Goal: Information Seeking & Learning: Learn about a topic

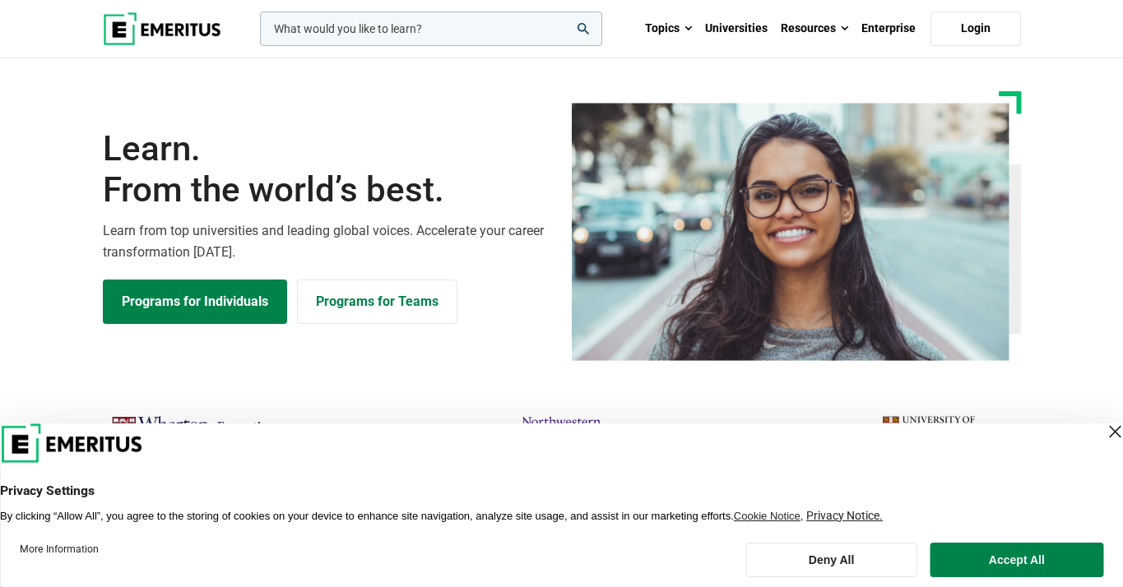
click at [1103, 436] on div "Close Layer" at bounding box center [1114, 431] width 23 height 23
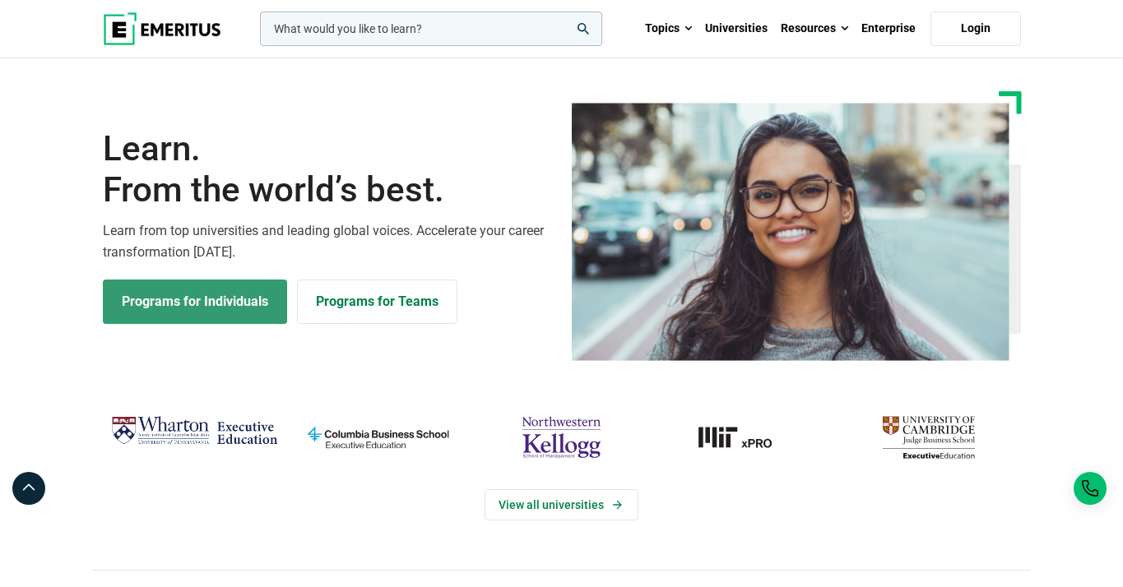
click at [145, 308] on link "Programs for Individuals" at bounding box center [195, 302] width 184 height 44
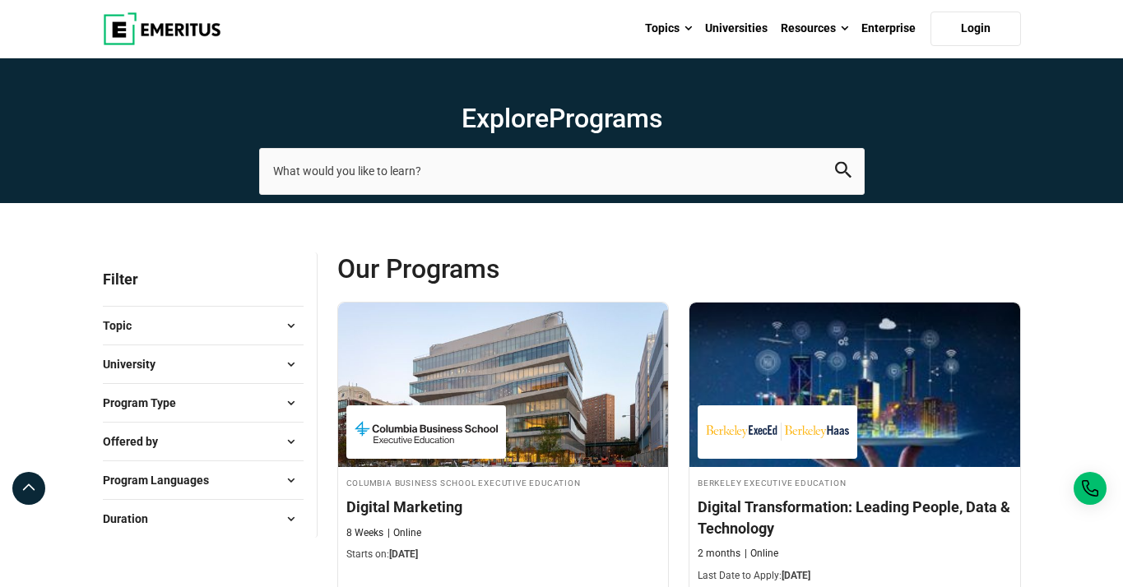
click at [226, 329] on button "Topic" at bounding box center [203, 325] width 201 height 25
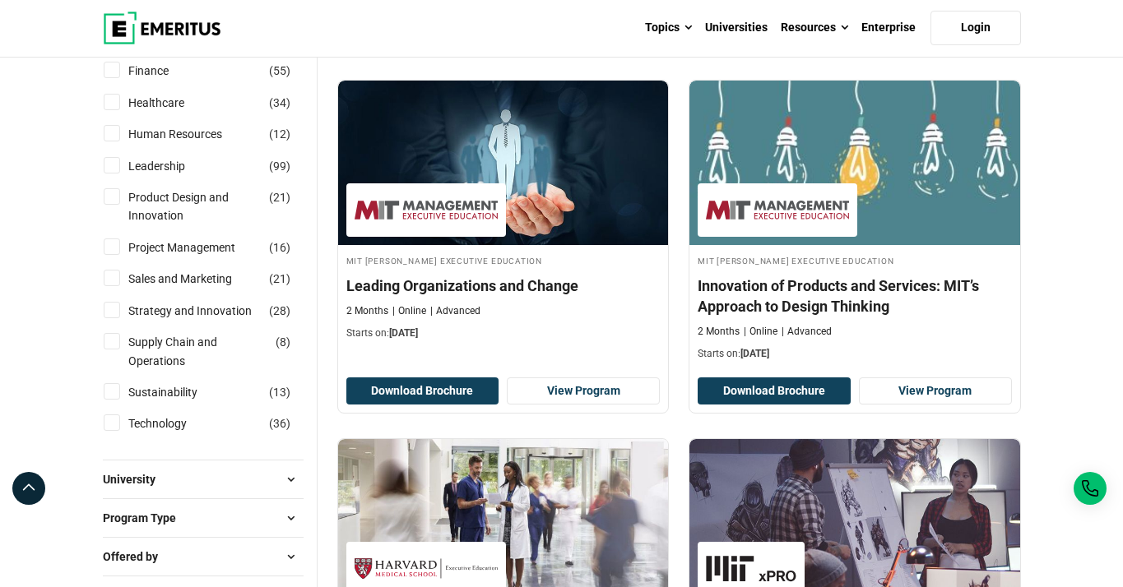
scroll to position [586, 0]
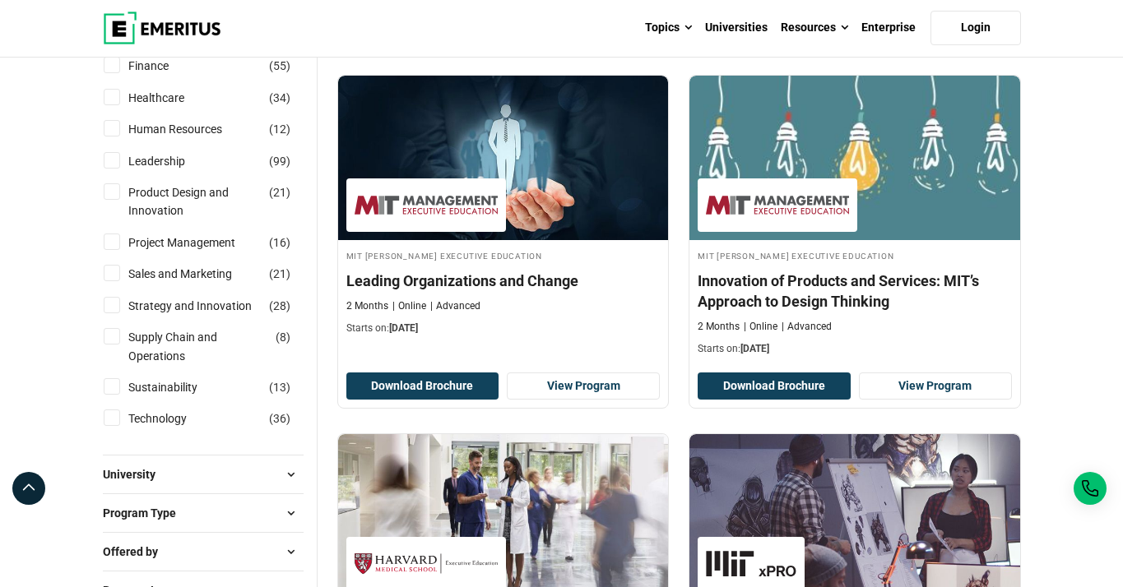
click at [109, 162] on input "Leadership ( 99 )" at bounding box center [112, 160] width 16 height 16
checkbox input "true"
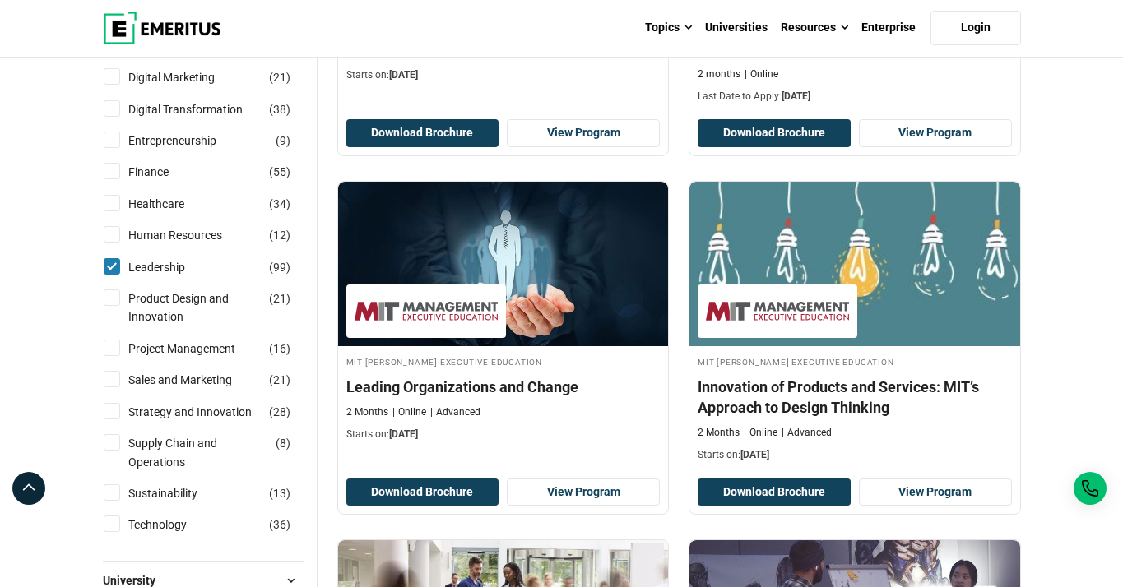
scroll to position [478, 0]
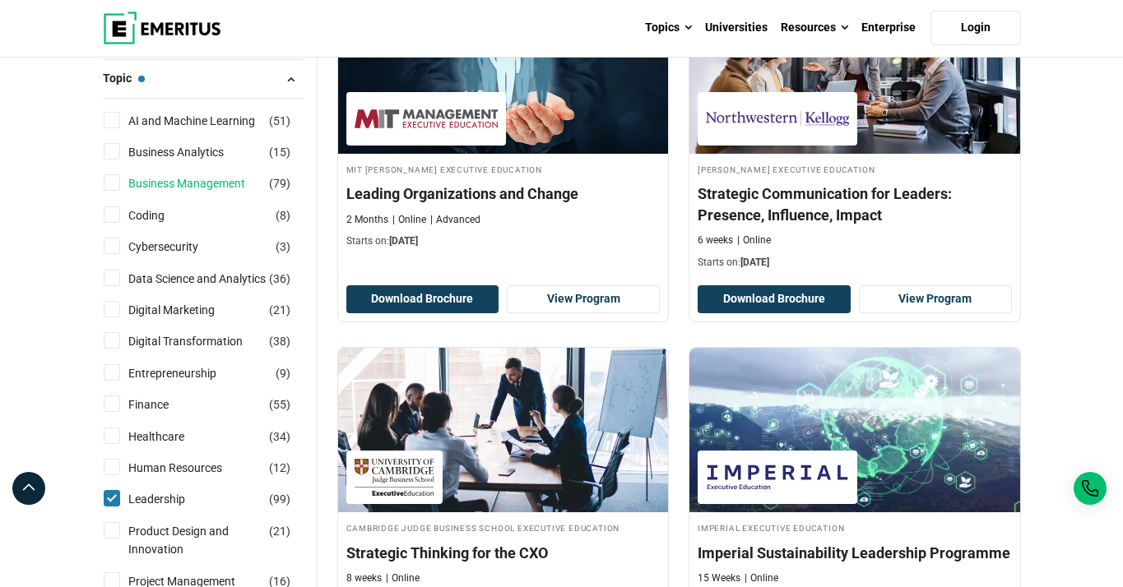
scroll to position [319, 0]
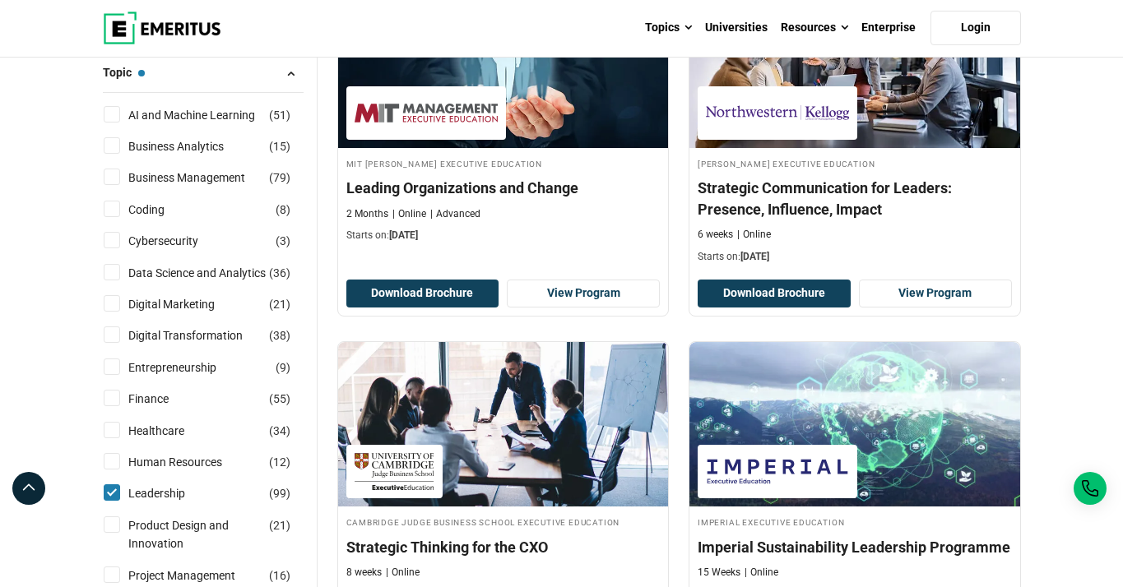
drag, startPoint x: 110, startPoint y: 335, endPoint x: 126, endPoint y: 324, distance: 18.9
click at [111, 334] on input "Digital Transformation ( 38 )" at bounding box center [112, 335] width 16 height 16
checkbox input "true"
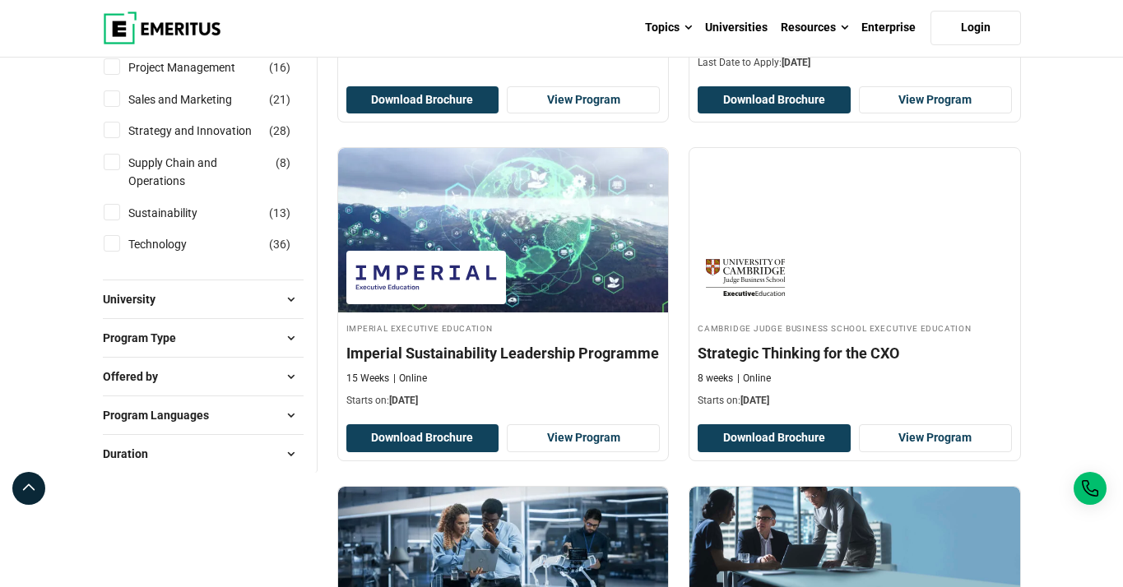
scroll to position [877, 0]
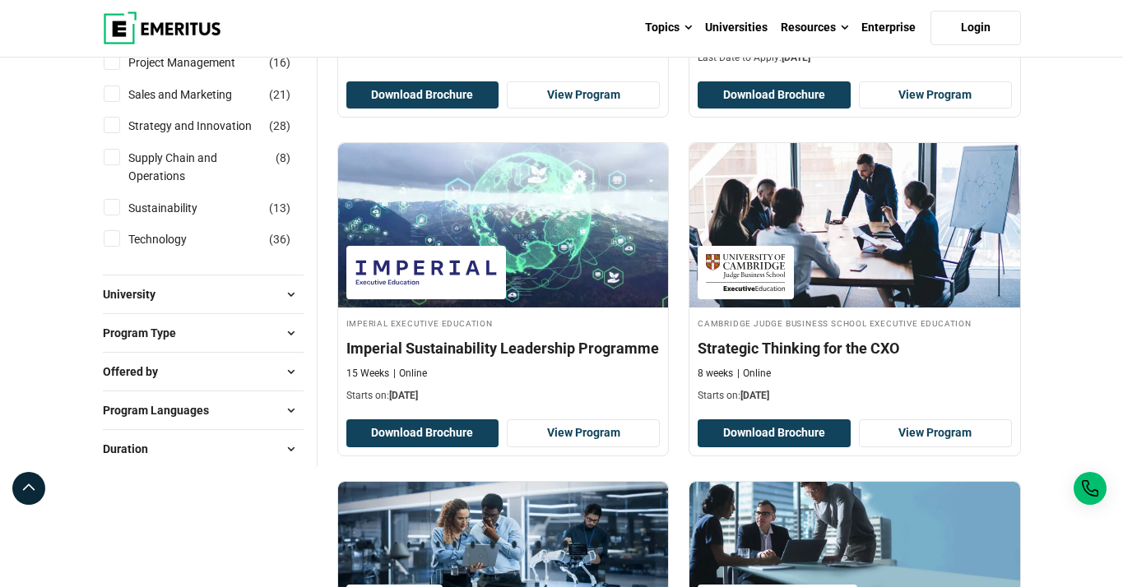
click at [211, 333] on button "Program Type" at bounding box center [203, 333] width 201 height 25
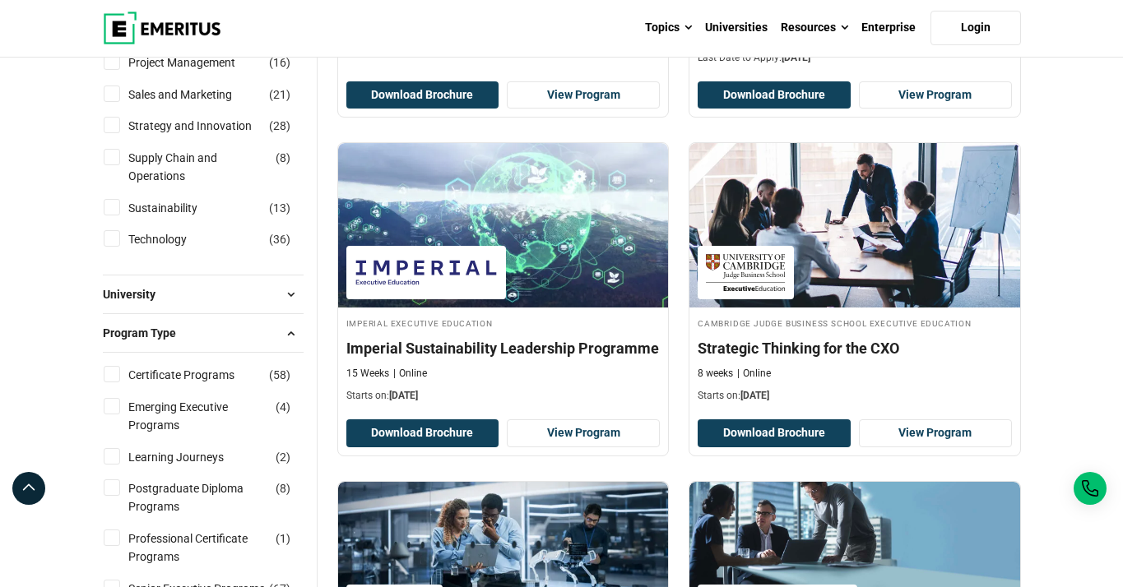
click at [211, 333] on button "Program Type" at bounding box center [203, 333] width 201 height 25
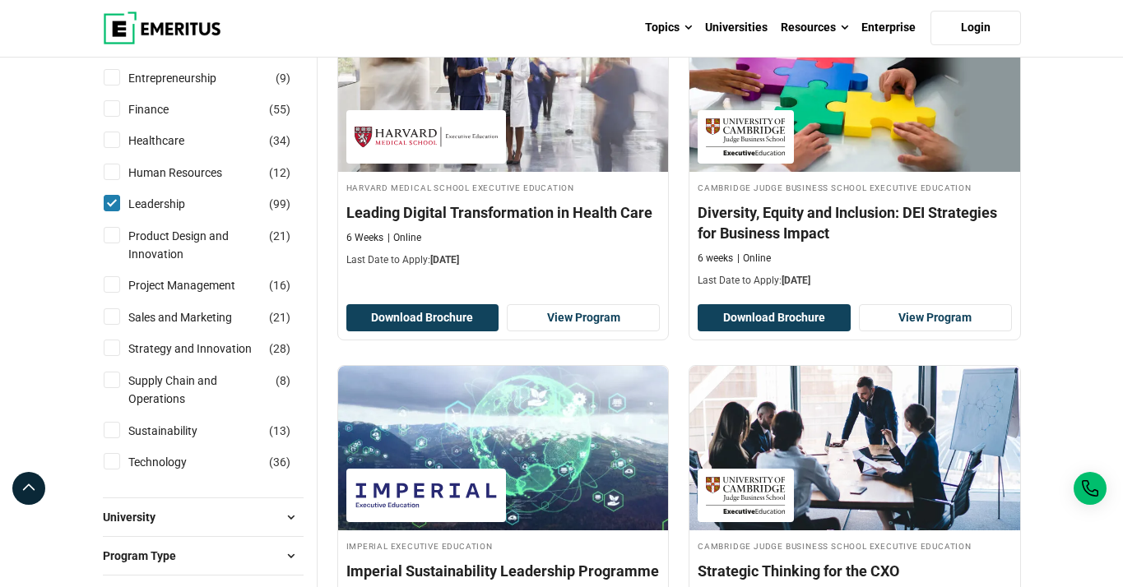
scroll to position [651, 0]
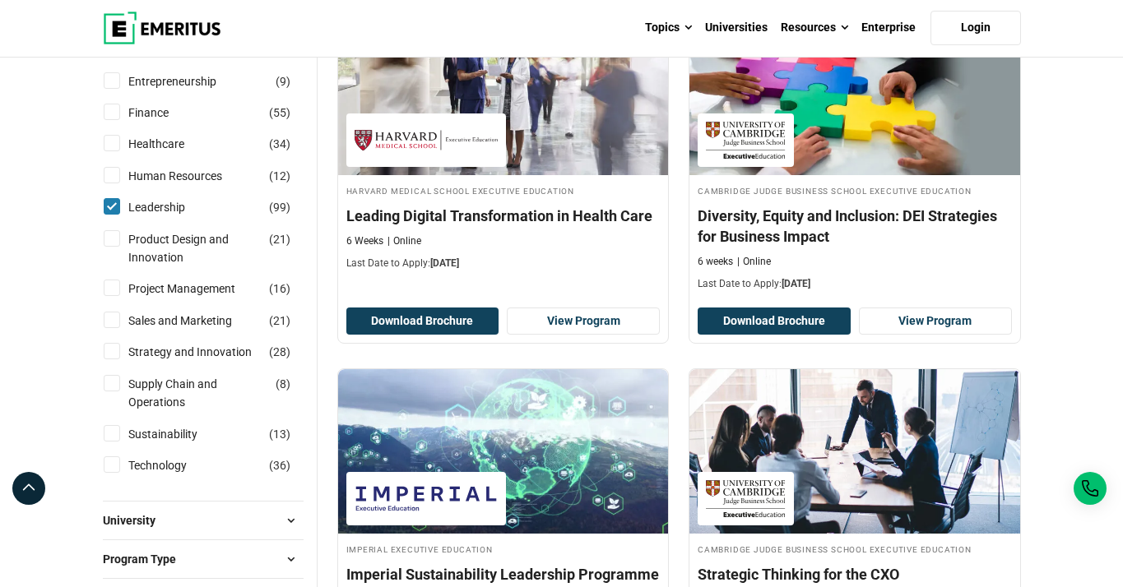
click at [114, 350] on input "Strategy and Innovation ( 28 )" at bounding box center [112, 351] width 16 height 16
checkbox input "true"
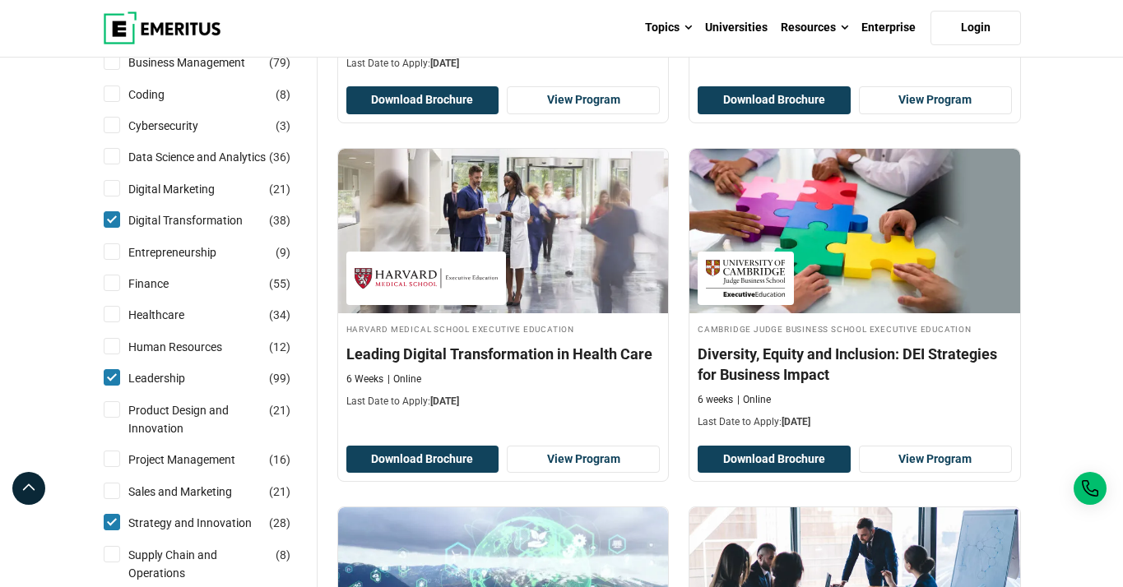
scroll to position [466, 0]
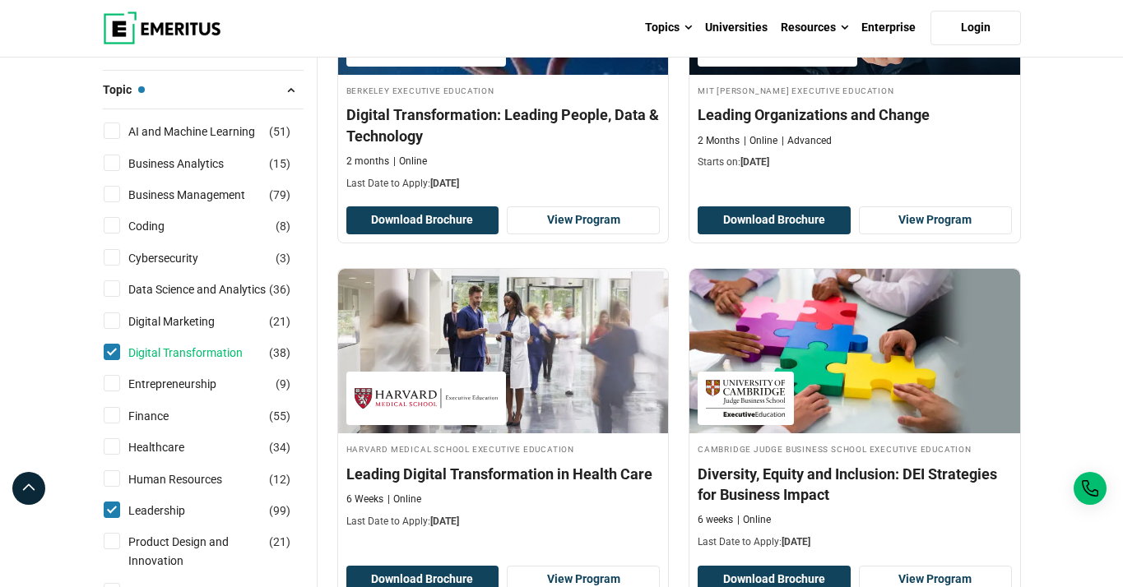
scroll to position [392, 0]
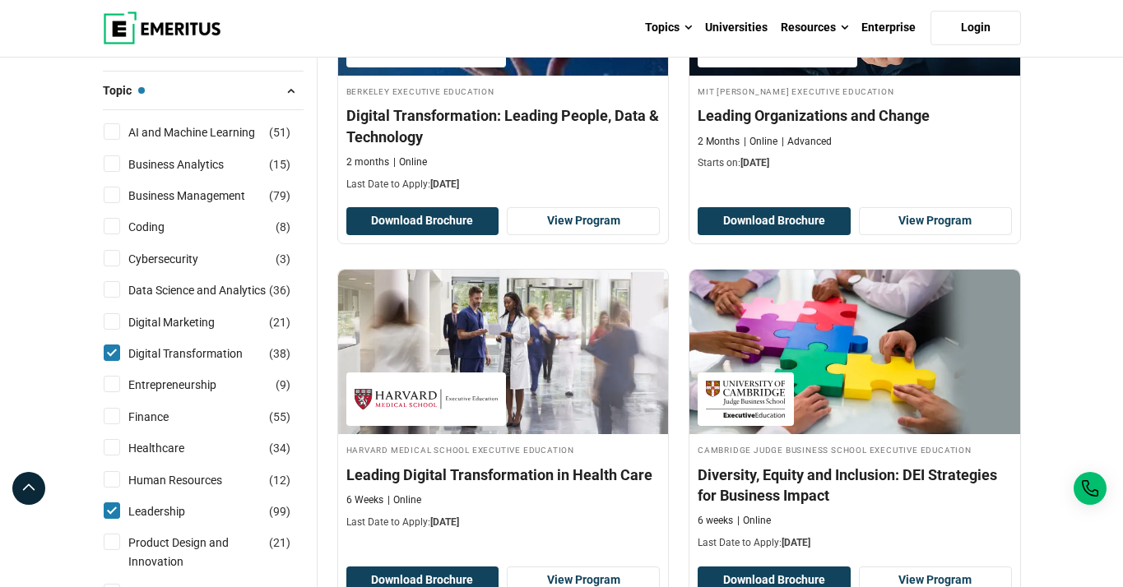
click at [116, 193] on input "Business Management ( 79 )" at bounding box center [112, 195] width 16 height 16
checkbox input "true"
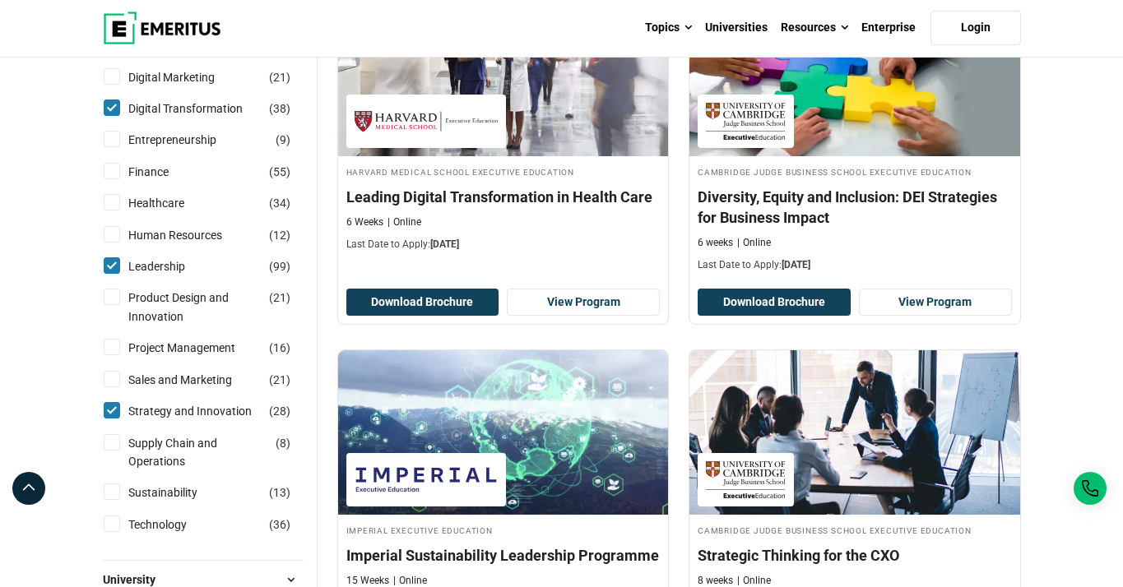
scroll to position [740, 0]
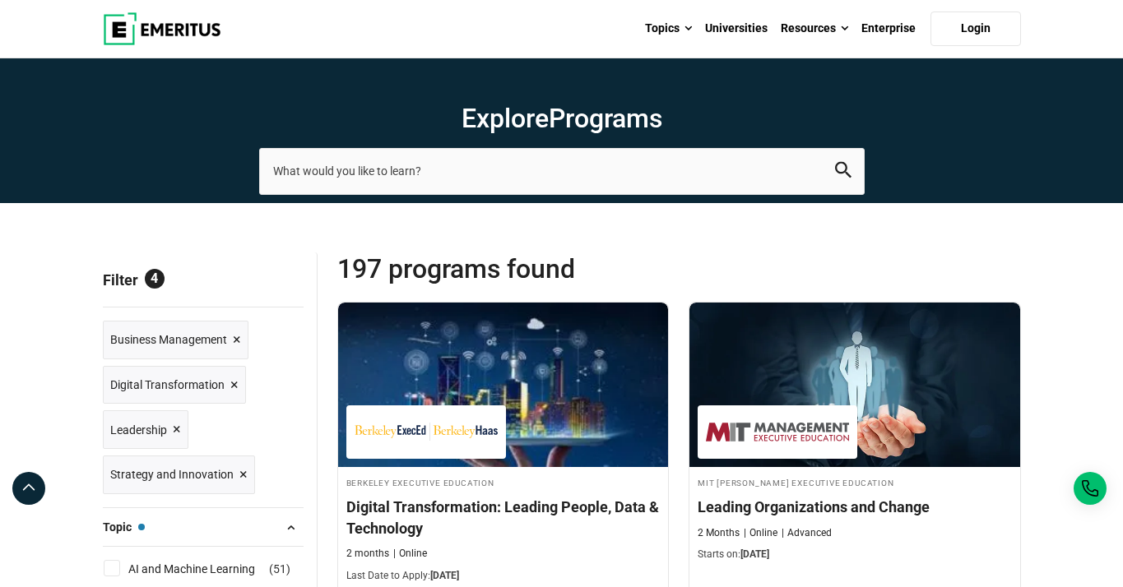
click at [262, 279] on span "Reset all" at bounding box center [278, 281] width 51 height 21
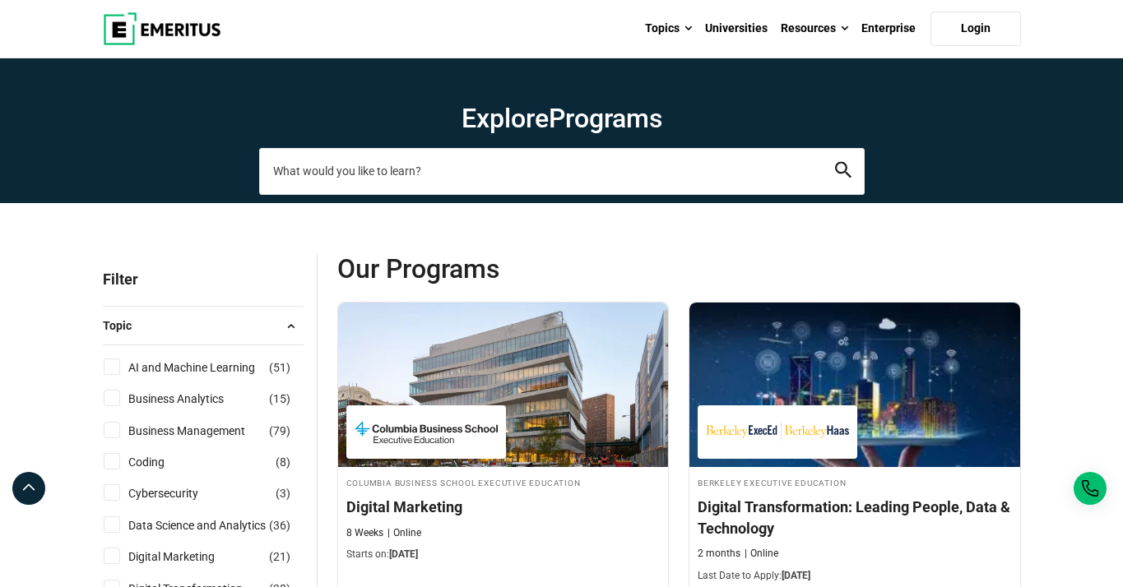
click at [406, 177] on input "search-page" at bounding box center [561, 171] width 605 height 46
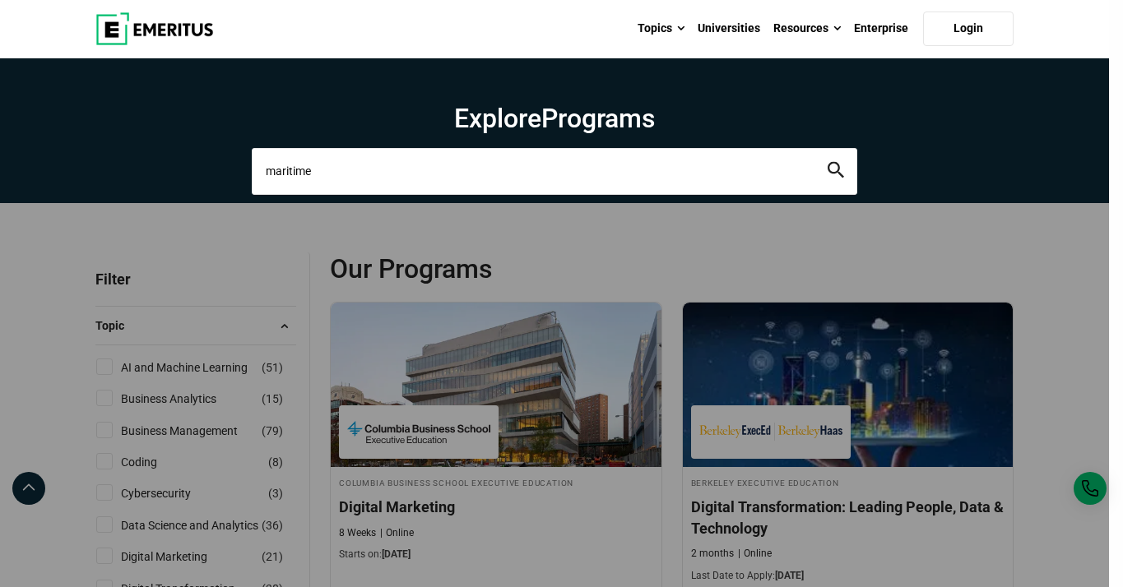
type input "maritime"
click at [828, 162] on button "search" at bounding box center [836, 171] width 16 height 19
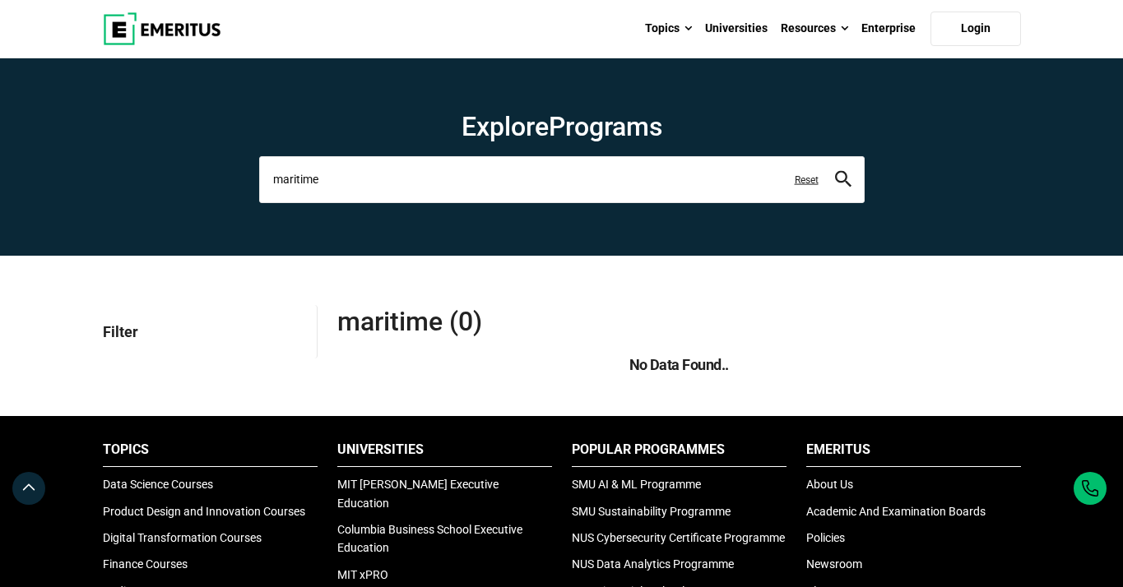
drag, startPoint x: 331, startPoint y: 184, endPoint x: 215, endPoint y: 170, distance: 116.8
click at [215, 170] on section "Explore Programs maritime Reset" at bounding box center [561, 156] width 1123 height 197
